Goal: Task Accomplishment & Management: Manage account settings

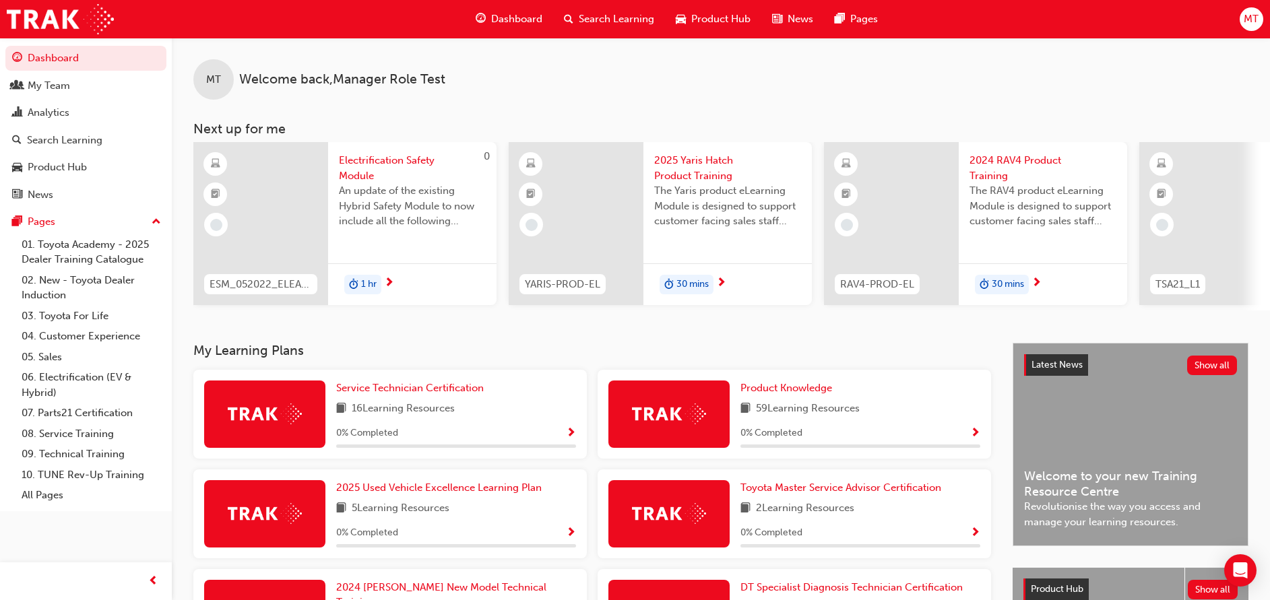
click at [1253, 22] on span "MT" at bounding box center [1250, 18] width 15 height 15
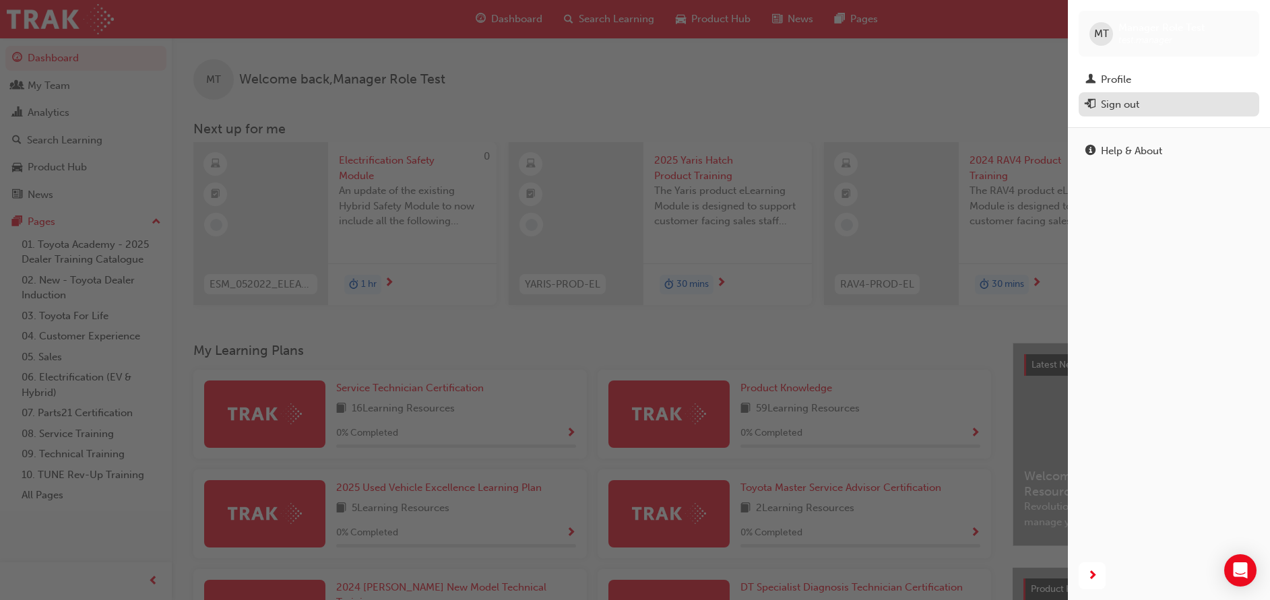
click at [1141, 104] on div "Sign out" at bounding box center [1168, 104] width 167 height 17
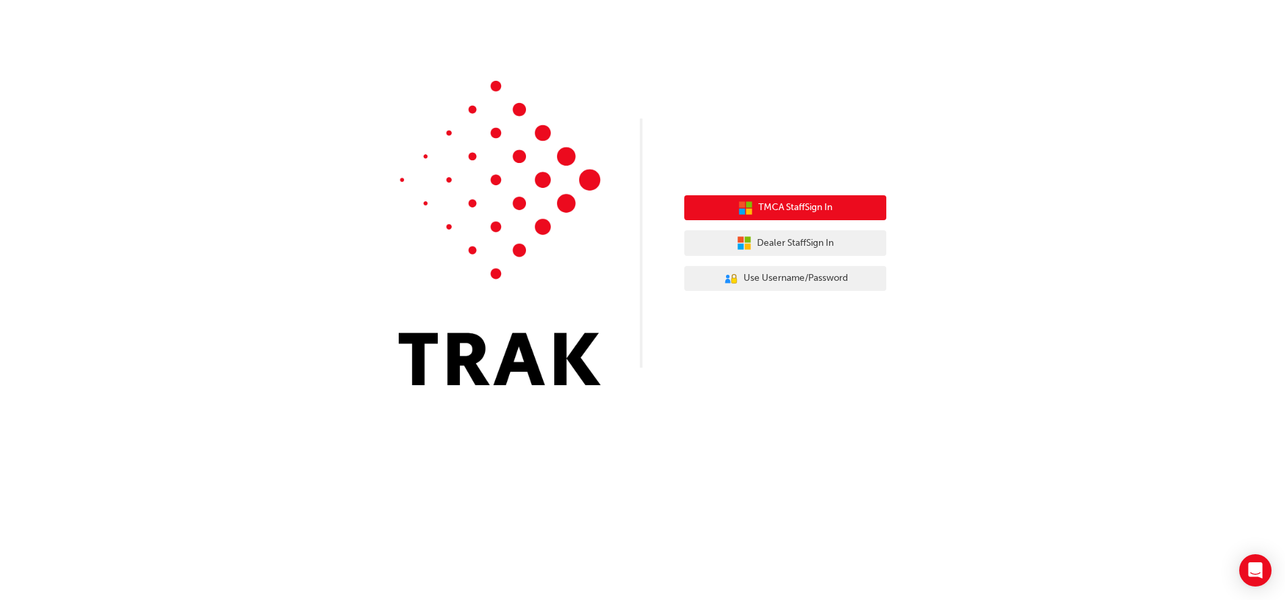
click at [811, 208] on span "TMCA Staff Sign In" at bounding box center [795, 207] width 74 height 15
